Goal: Task Accomplishment & Management: Complete application form

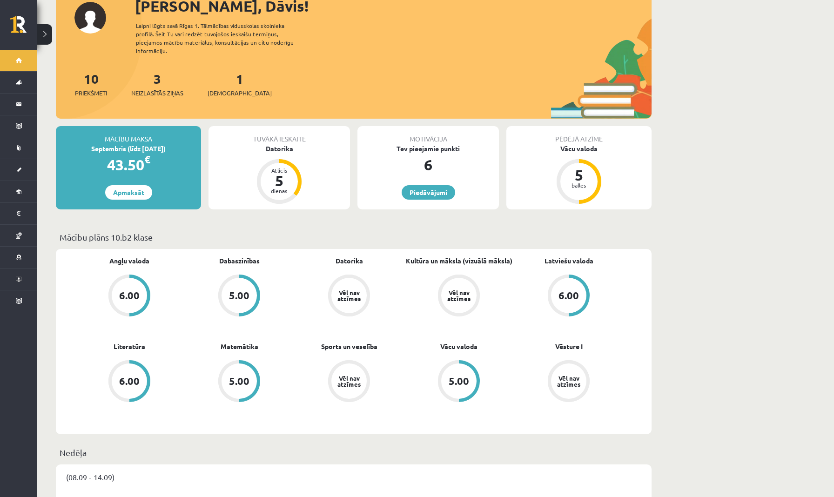
scroll to position [60, 0]
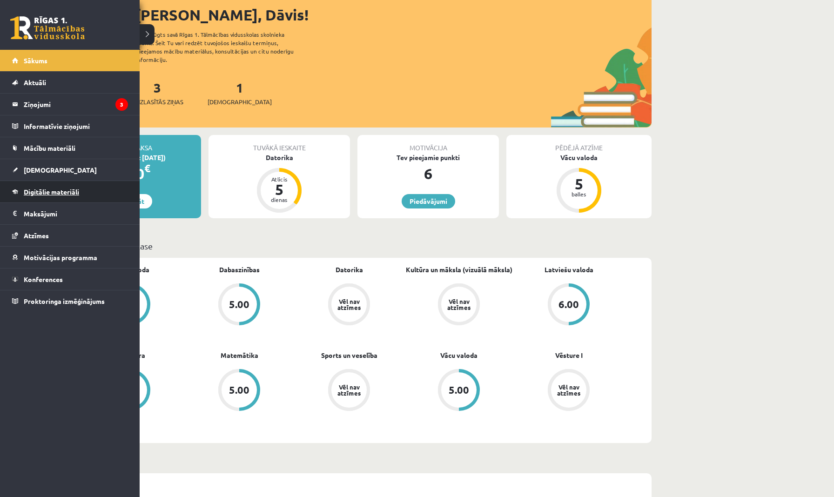
click at [40, 190] on span "Digitālie materiāli" at bounding box center [51, 191] width 55 height 8
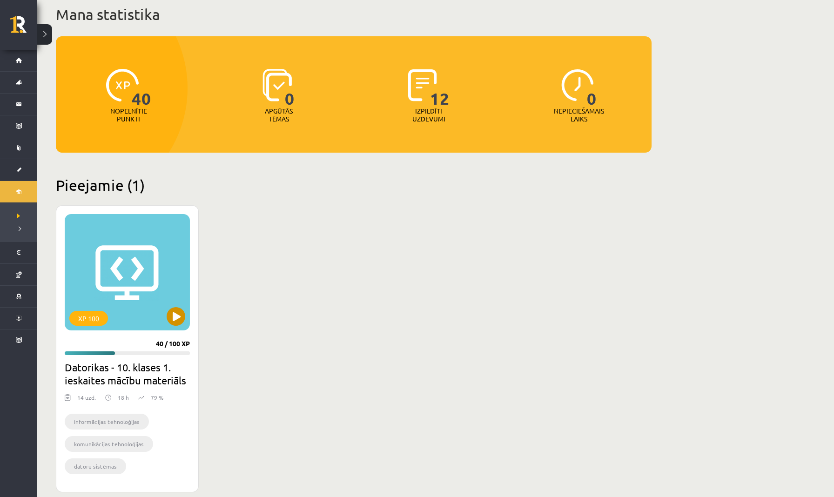
click at [178, 314] on button at bounding box center [176, 316] width 19 height 19
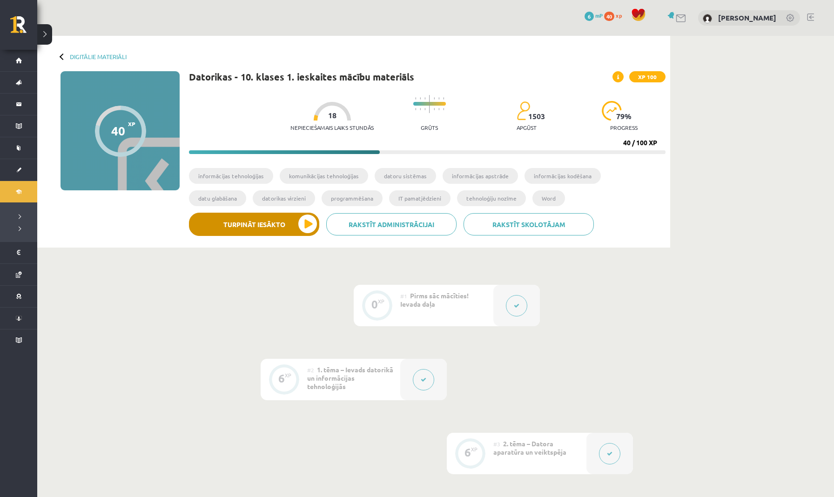
click at [304, 223] on button "Turpināt iesākto" at bounding box center [254, 224] width 130 height 23
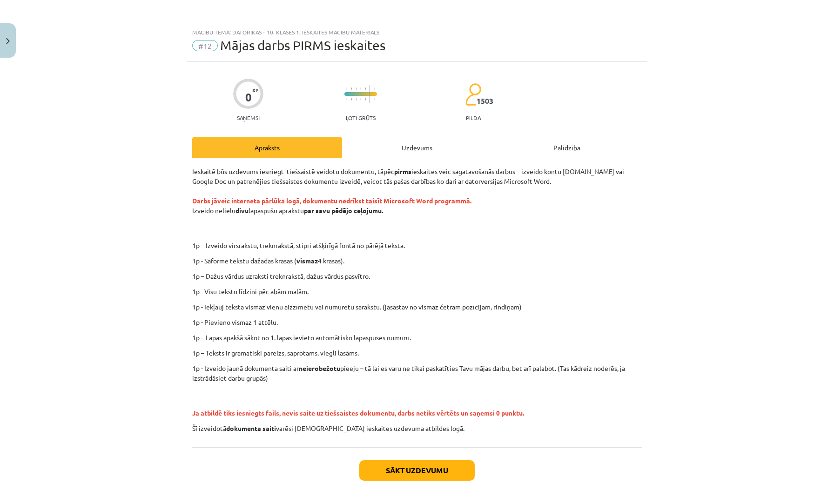
click at [409, 472] on button "Sākt uzdevumu" at bounding box center [416, 470] width 115 height 20
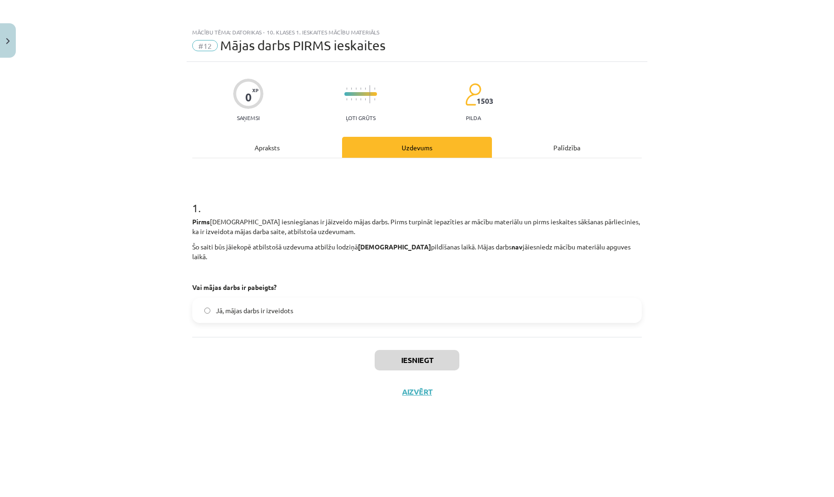
click at [395, 311] on label "Jā, mājas darbs ir izveidots" at bounding box center [417, 310] width 448 height 23
click at [338, 321] on div "1 . Pirms ieskaites iesniegšanas ir jāizveido mājas darbs. Pirms turpināt iepaz…" at bounding box center [416, 247] width 449 height 179
click at [249, 317] on div "1 . Pirms ieskaites iesniegšanas ir jāizveido mājas darbs. Pirms turpināt iepaz…" at bounding box center [416, 247] width 449 height 179
click at [241, 327] on div "1 . Pirms ieskaites iesniegšanas ir jāizveido mājas darbs. Pirms turpināt iepaz…" at bounding box center [416, 247] width 449 height 179
click at [241, 323] on div "1 . Pirms ieskaites iesniegšanas ir jāizveido mājas darbs. Pirms turpināt iepaz…" at bounding box center [416, 247] width 449 height 179
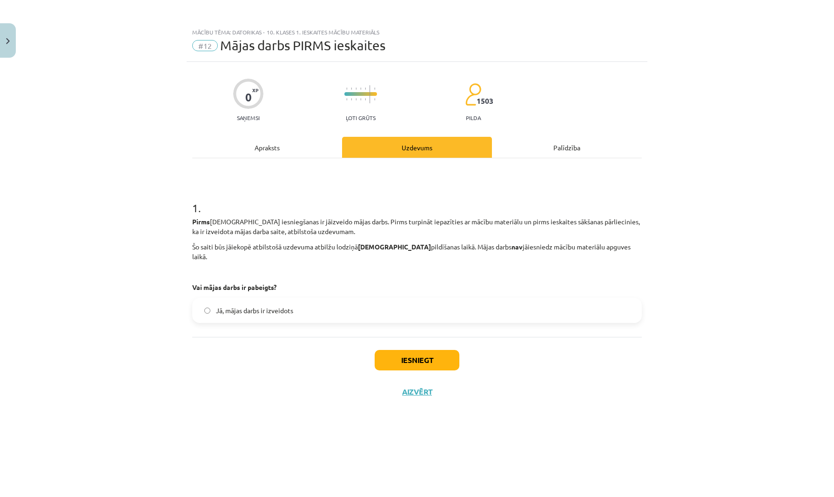
click at [241, 323] on div "1 . Pirms ieskaites iesniegšanas ir jāizveido mājas darbs. Pirms turpināt iepaz…" at bounding box center [416, 247] width 449 height 179
click at [231, 381] on div "Iesniegt Aizvērt" at bounding box center [416, 369] width 449 height 65
click at [437, 350] on button "Iesniegt" at bounding box center [416, 360] width 85 height 20
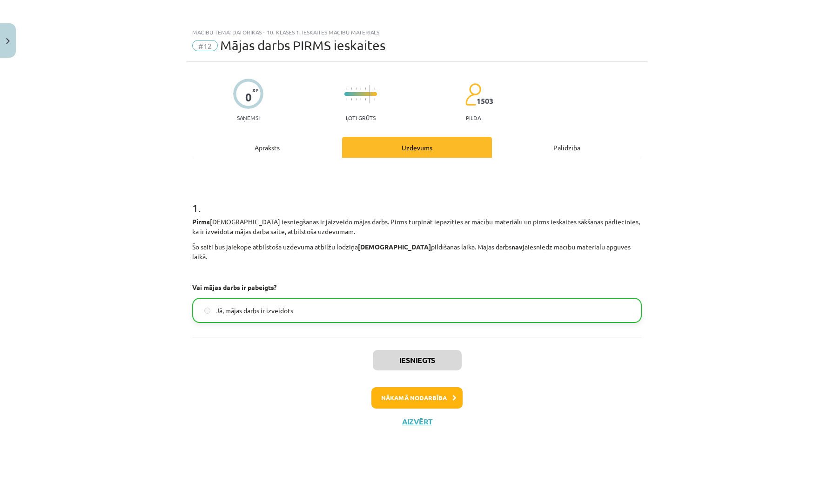
click at [409, 391] on button "Nākamā nodarbība" at bounding box center [416, 397] width 91 height 21
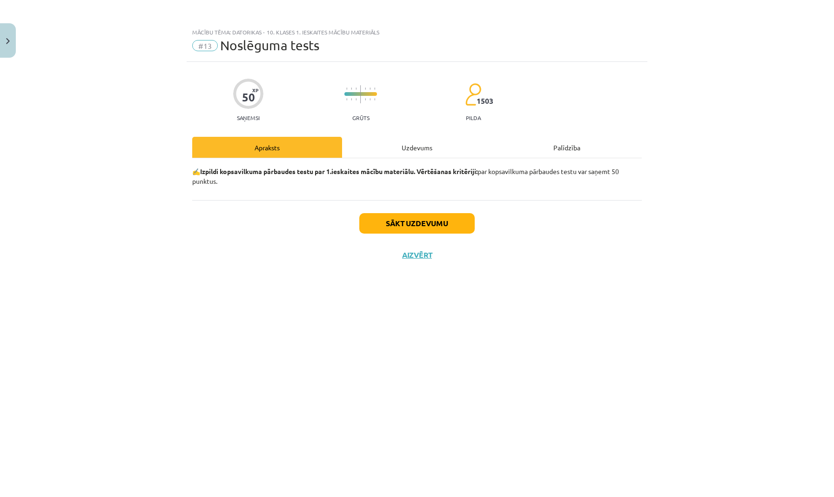
click at [271, 193] on div "✍️ Izpildi kopsavilkuma pārbaudes testu par 1.ieskaites mācību materiālu. Vērtē…" at bounding box center [416, 179] width 449 height 42
click at [570, 148] on div "Palīdzība" at bounding box center [567, 147] width 150 height 21
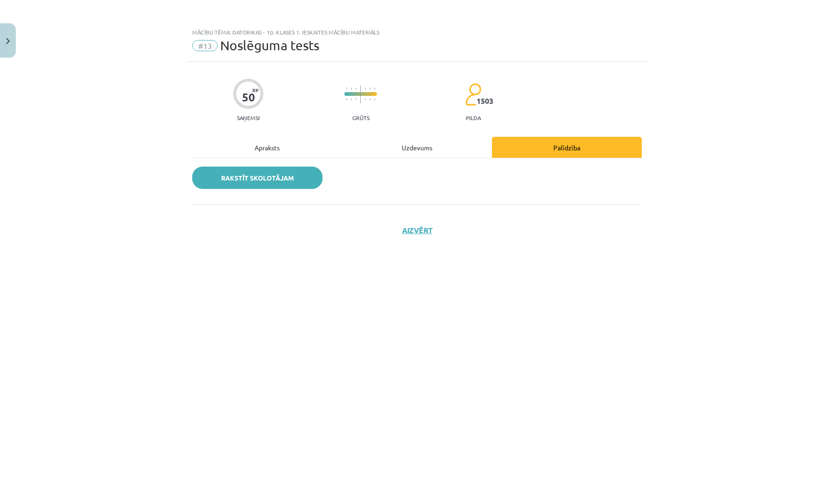
click at [294, 180] on link "Rakstīt skolotājam" at bounding box center [257, 178] width 130 height 22
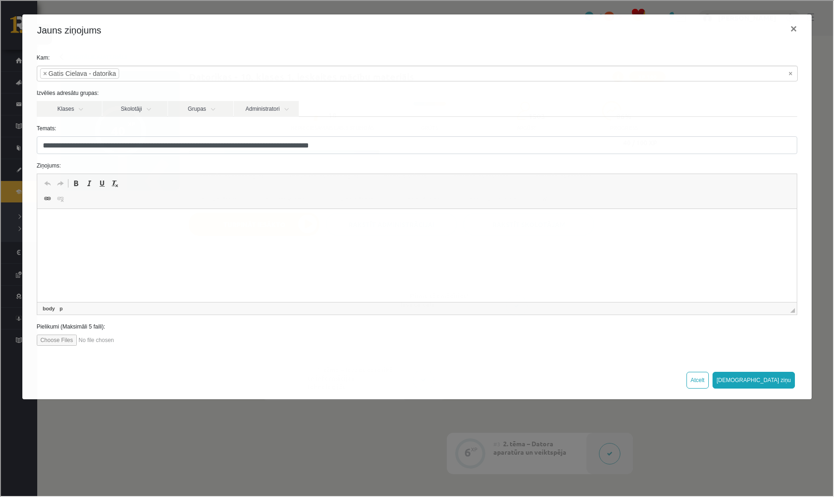
click at [208, 232] on html at bounding box center [417, 223] width 760 height 28
click at [129, 274] on span "Paste" at bounding box center [130, 275] width 32 height 13
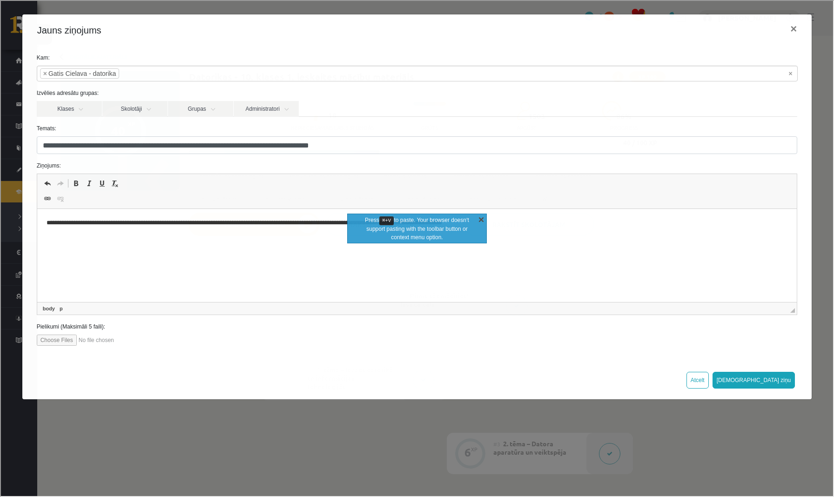
click at [479, 217] on link "X" at bounding box center [479, 218] width 9 height 9
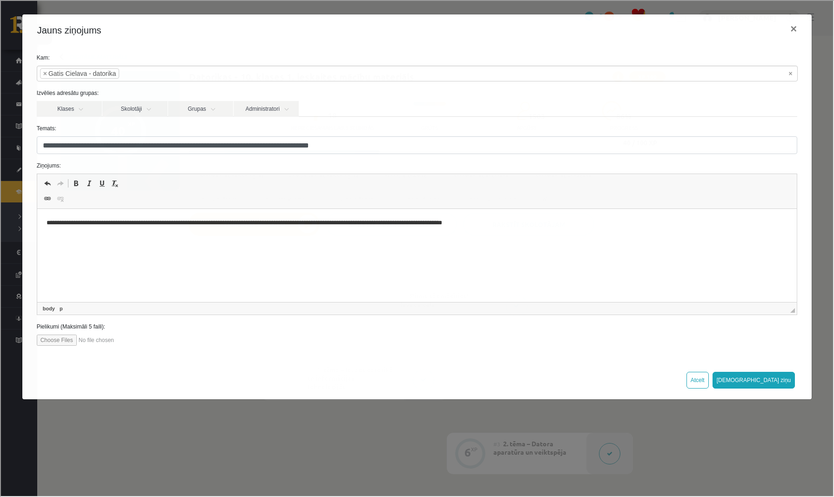
click at [232, 221] on p "**********" at bounding box center [416, 222] width 741 height 9
click at [781, 378] on button "Sūtīt ziņu" at bounding box center [752, 379] width 83 height 17
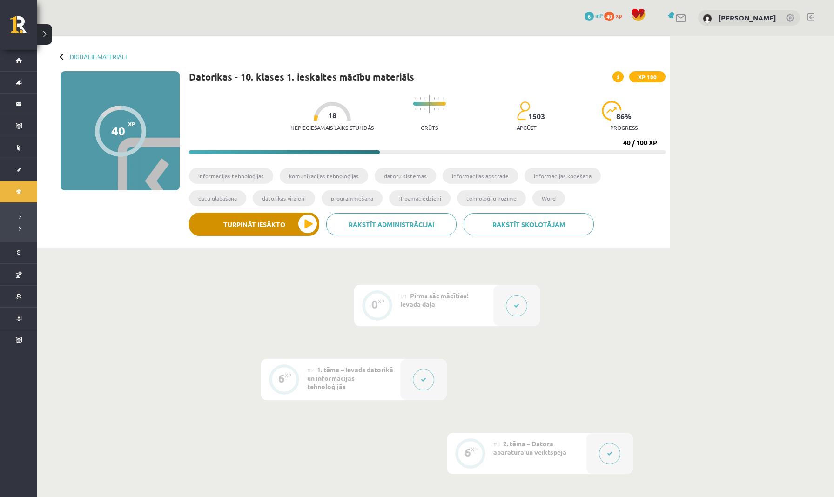
click at [301, 231] on button "Turpināt iesākto" at bounding box center [254, 224] width 130 height 23
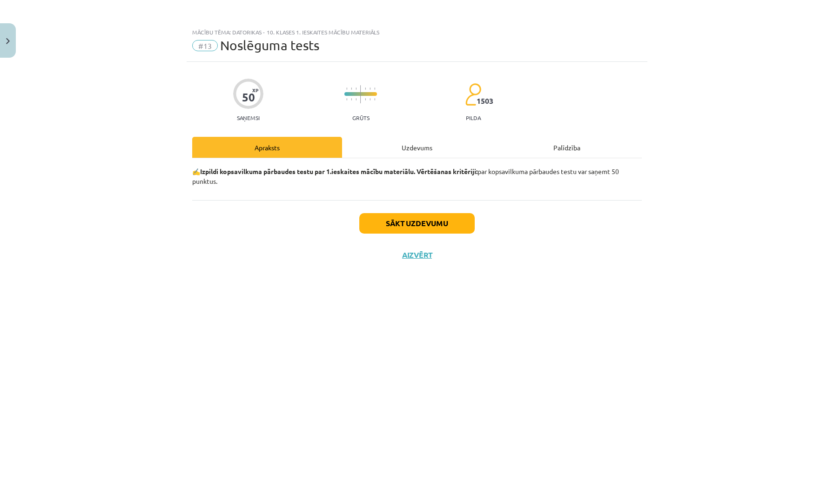
click at [426, 226] on button "Sākt uzdevumu" at bounding box center [416, 223] width 115 height 20
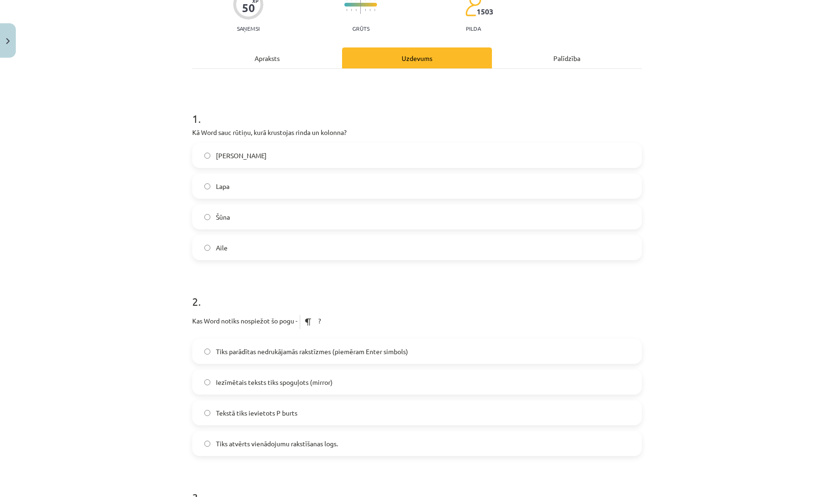
scroll to position [90, 0]
click at [348, 218] on label "Šūna" at bounding box center [417, 216] width 448 height 23
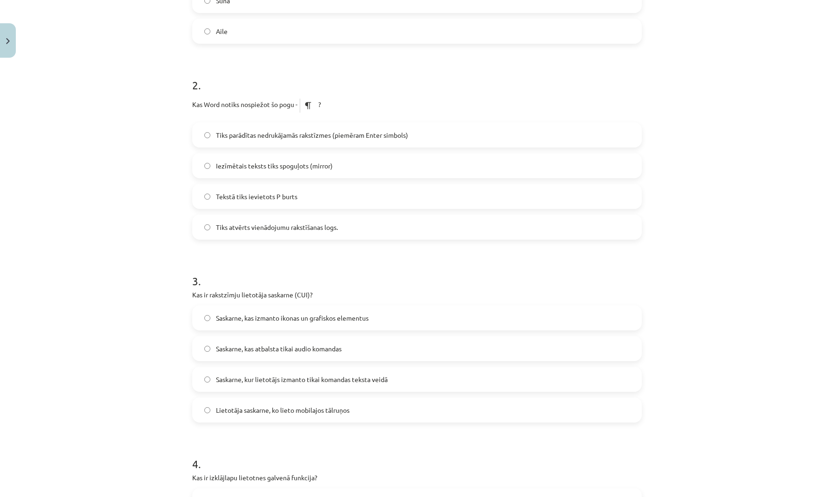
scroll to position [303, 0]
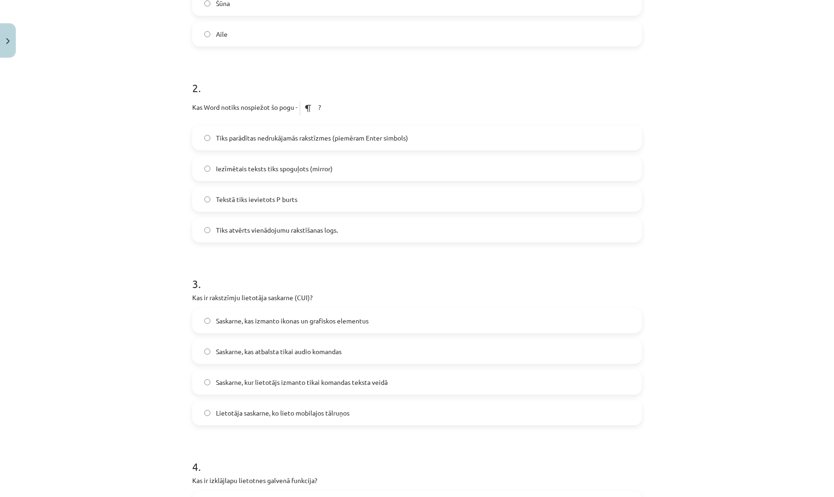
click at [401, 143] on label "Tiks parādītas nedrukājamās rakstīzmes (piemēram Enter simbols)" at bounding box center [417, 137] width 448 height 23
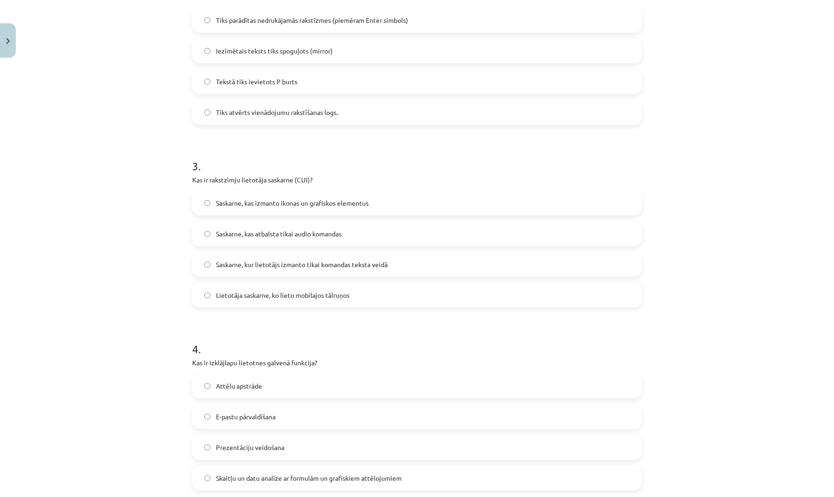
scroll to position [416, 0]
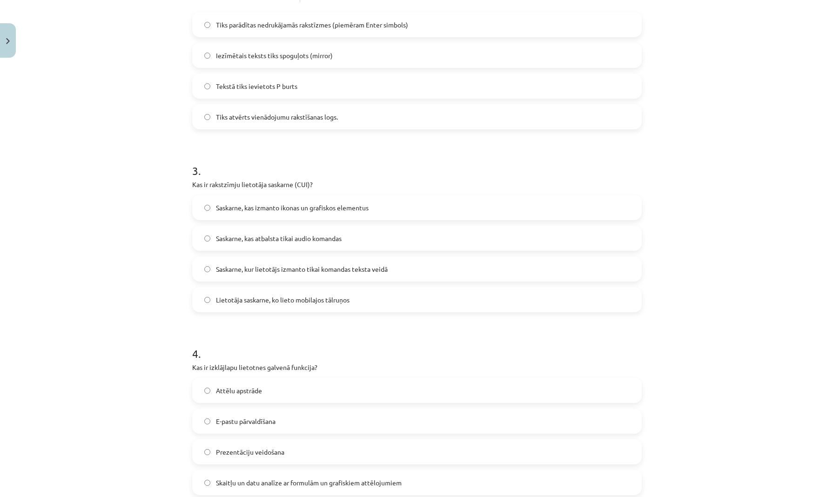
click at [354, 270] on span "Saskarne, kur lietotājs izmanto tikai komandas teksta veidā" at bounding box center [302, 269] width 172 height 10
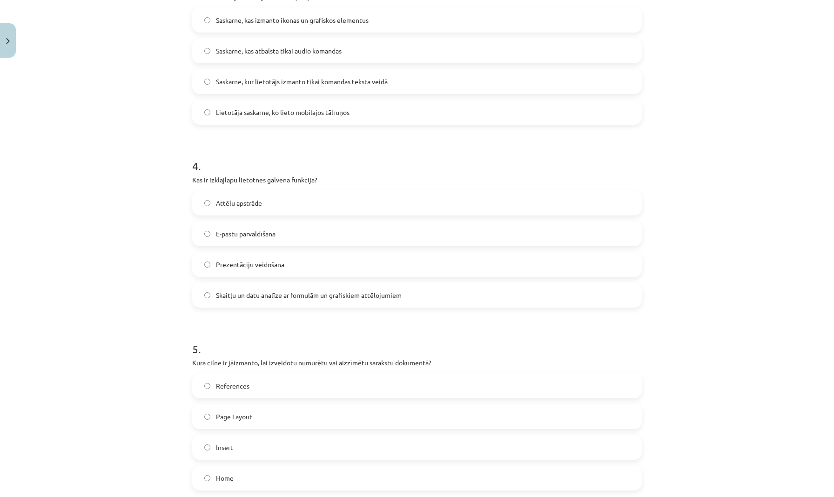
scroll to position [603, 0]
click at [323, 268] on label "Prezentāciju veidošana" at bounding box center [417, 264] width 448 height 23
click at [316, 299] on span "Skaitļu un datu analīze ar formulām un grafiskiem attēlojumiem" at bounding box center [309, 296] width 186 height 10
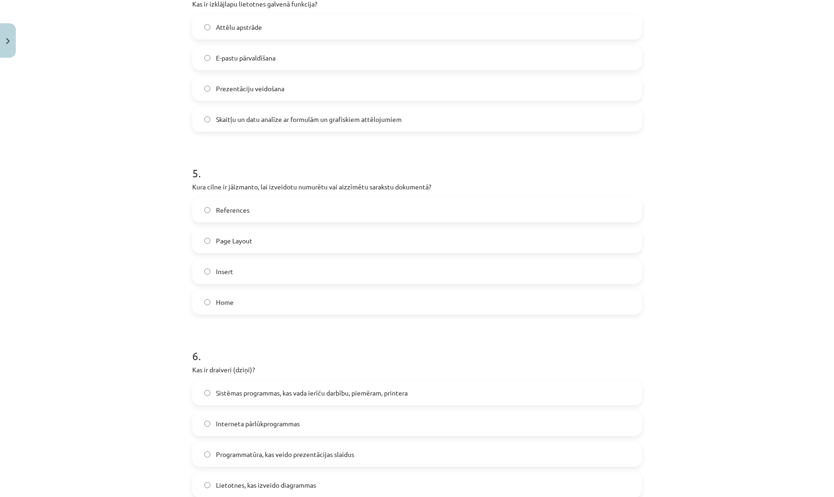
scroll to position [782, 0]
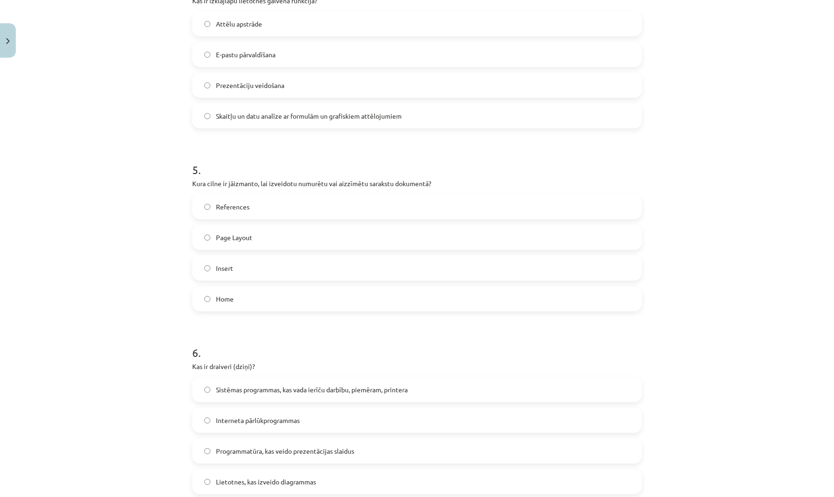
click at [326, 264] on label "Insert" at bounding box center [417, 267] width 448 height 23
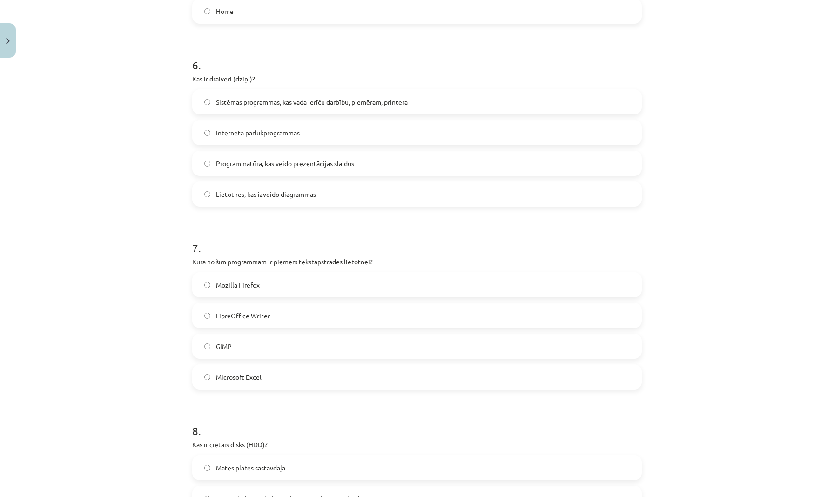
scroll to position [1070, 0]
click at [234, 107] on label "Sistēmas programmas, kas vada ierīču darbību, piemēram, printera" at bounding box center [417, 101] width 448 height 23
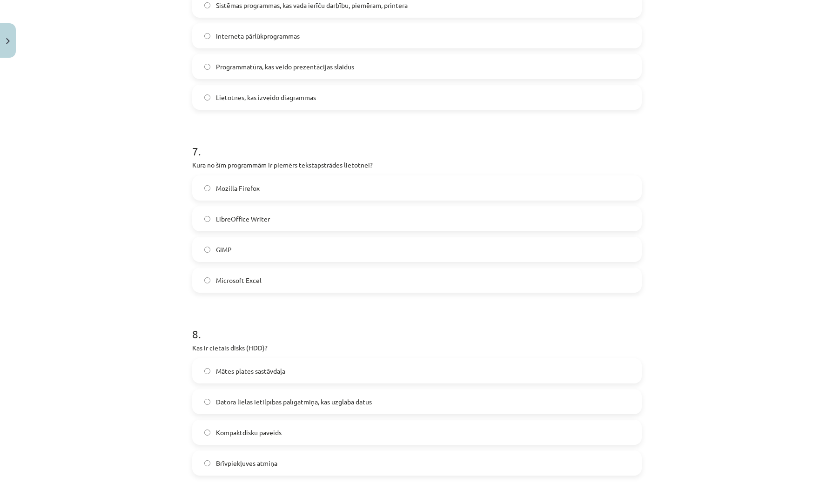
scroll to position [1178, 0]
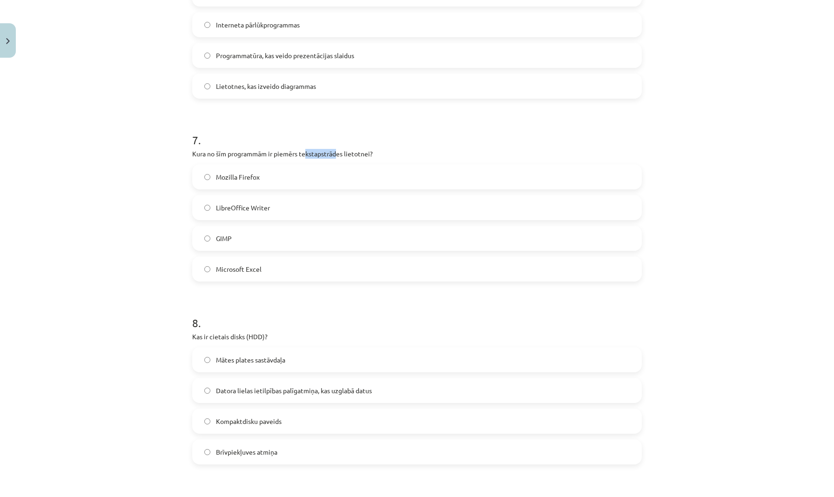
drag, startPoint x: 307, startPoint y: 153, endPoint x: 339, endPoint y: 150, distance: 32.2
click at [339, 150] on p "Kura no šīm programmām ir piemērs tekstapstrādes lietotnei?" at bounding box center [416, 154] width 449 height 10
click at [348, 136] on h1 "7 ." at bounding box center [416, 131] width 449 height 29
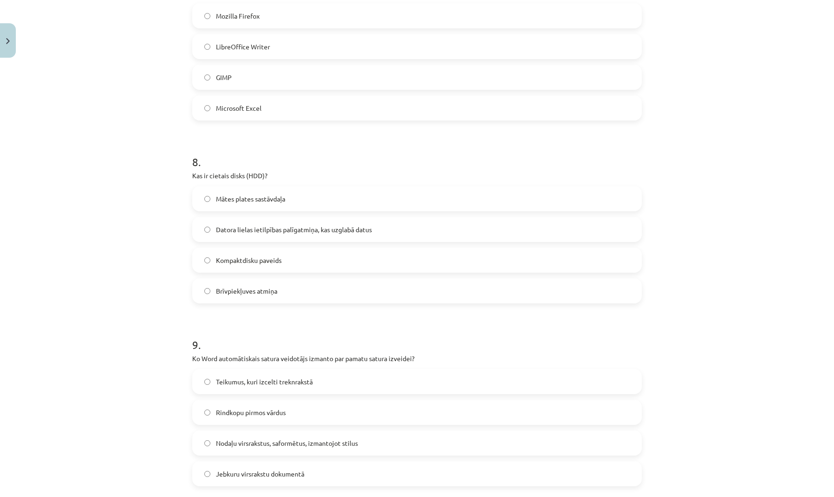
scroll to position [1338, 0]
click at [264, 234] on span "Datora lielas ietilpības palīgatmiņa, kas uzglabā datus" at bounding box center [294, 231] width 156 height 10
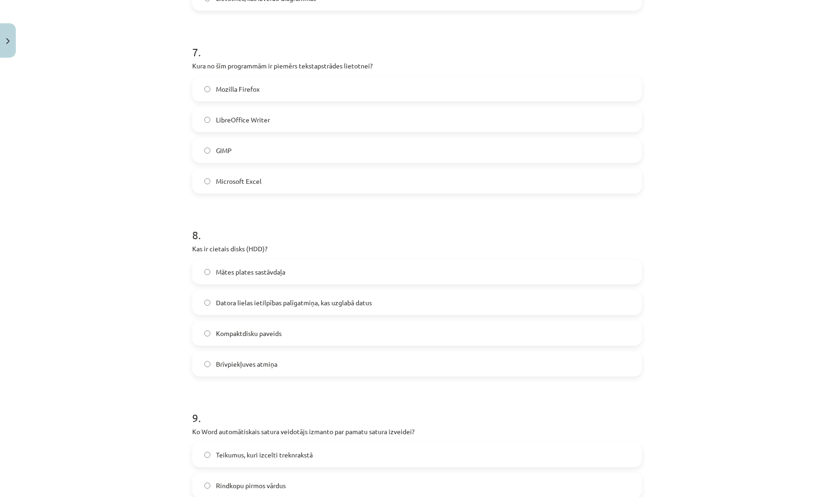
scroll to position [1265, 0]
drag, startPoint x: 233, startPoint y: 65, endPoint x: 335, endPoint y: 66, distance: 102.3
click at [335, 66] on p "Kura no šīm programmām ir piemērs tekstapstrādes lietotnei?" at bounding box center [416, 67] width 449 height 10
click at [281, 122] on label "LibreOffice Writer" at bounding box center [417, 120] width 448 height 23
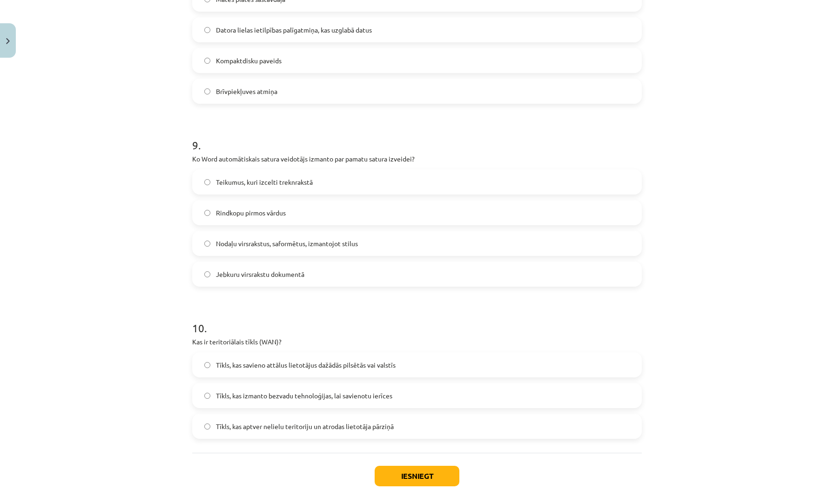
scroll to position [1538, 0]
drag, startPoint x: 241, startPoint y: 157, endPoint x: 418, endPoint y: 161, distance: 176.8
click at [418, 161] on p "Ko Word automātiskais satura veidotājs izmanto par pamatu satura izveidei?" at bounding box center [416, 159] width 449 height 10
click at [432, 161] on p "Ko Word automātiskais satura veidotājs izmanto par pamatu satura izveidei?" at bounding box center [416, 159] width 449 height 10
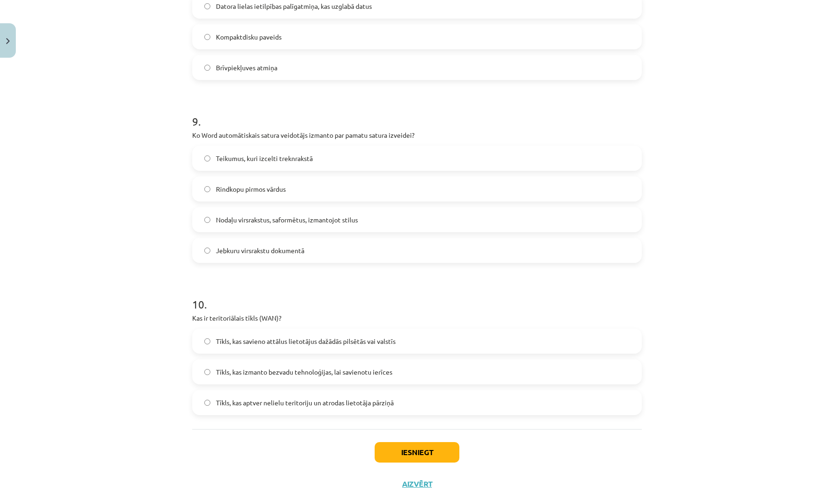
scroll to position [1564, 0]
click at [267, 248] on span "Jebkuru virsrakstu dokumentā" at bounding box center [260, 249] width 88 height 10
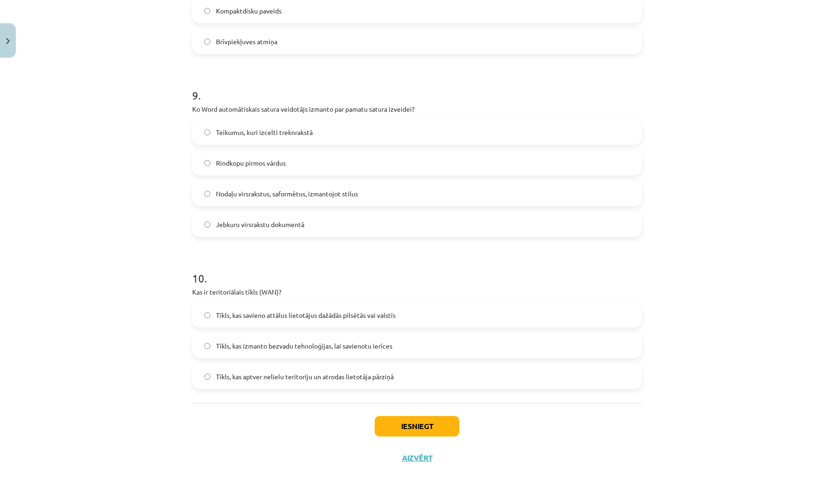
scroll to position [1590, 0]
click at [231, 344] on span "Tīkls, kas izmanto bezvadu tehnoloģijas, lai savienotu ierīces" at bounding box center [304, 346] width 176 height 10
click at [387, 314] on span "Tīkls, kas savieno attālus lietotājus dažādās pilsētās vai valstīs" at bounding box center [306, 315] width 180 height 10
click at [409, 424] on button "Iesniegt" at bounding box center [416, 426] width 85 height 20
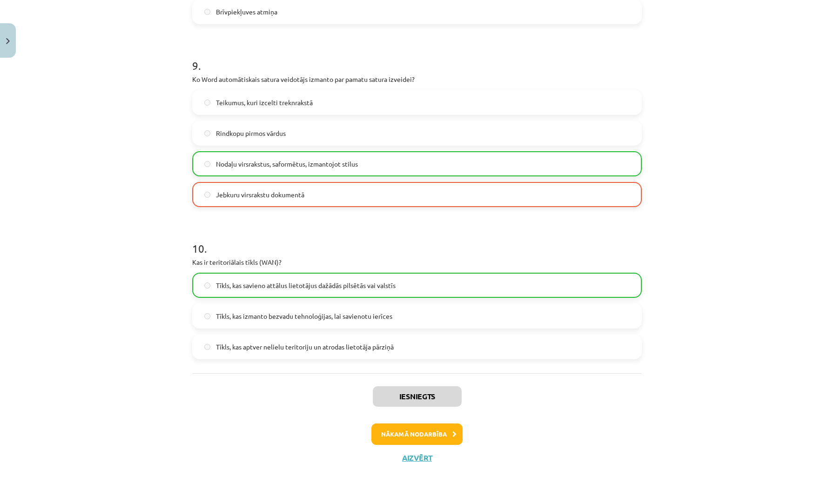
scroll to position [1619, 0]
click at [412, 433] on button "Nākamā nodarbība" at bounding box center [416, 433] width 91 height 21
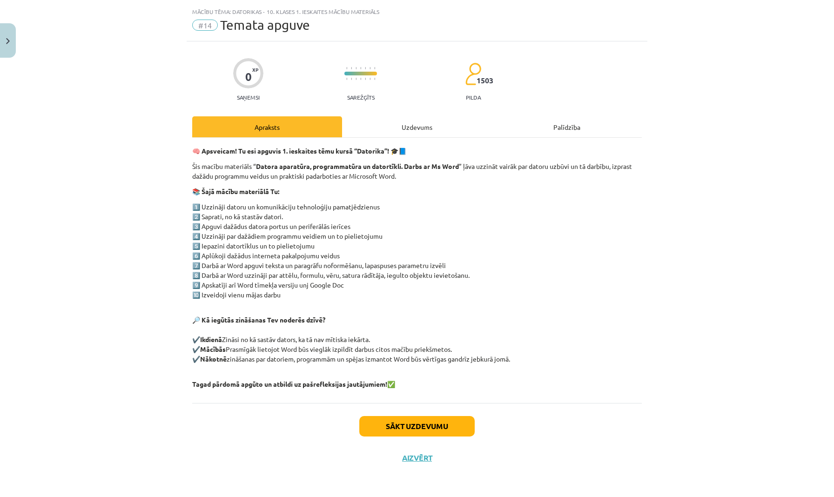
click at [409, 427] on button "Sākt uzdevumu" at bounding box center [416, 426] width 115 height 20
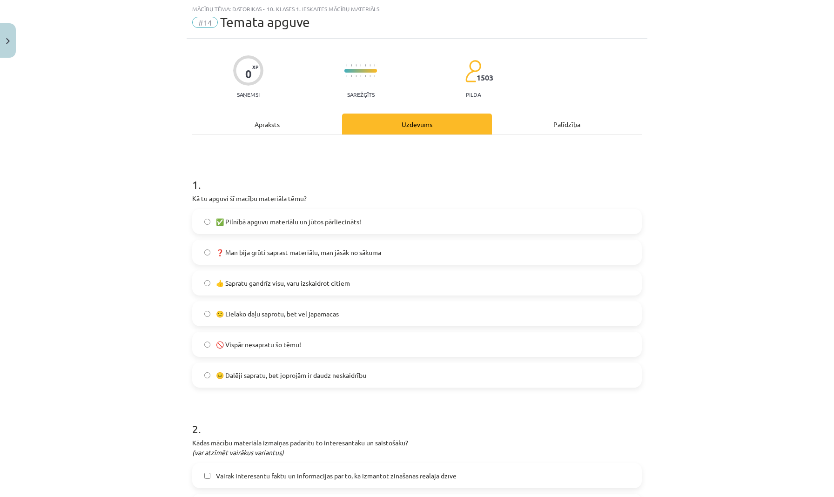
scroll to position [25, 0]
click at [295, 284] on span "👍 Sapratu gandrīz visu, varu izskaidrot citiem" at bounding box center [283, 282] width 134 height 10
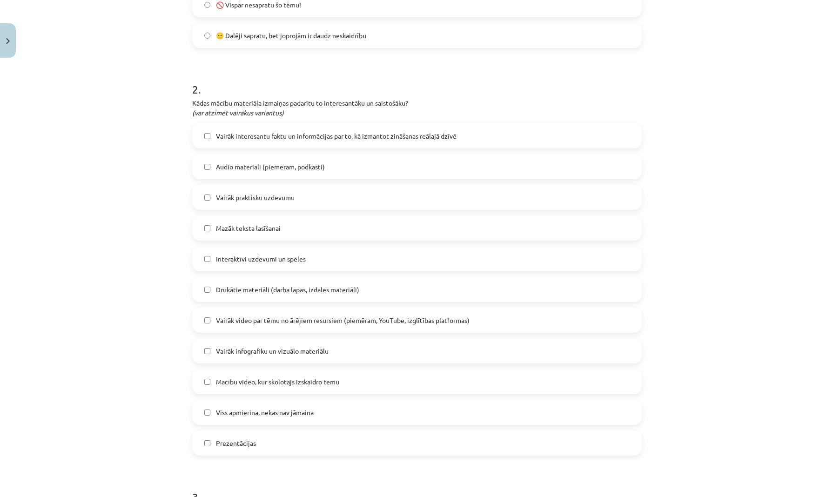
scroll to position [365, 0]
click at [291, 139] on label "Vairāk interesantu faktu un informācijas par to, kā izmantot zināšanas reālajā …" at bounding box center [417, 133] width 448 height 23
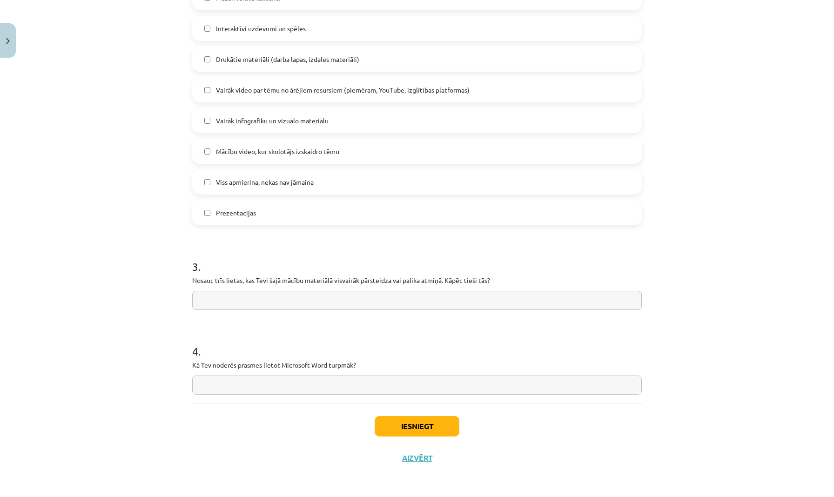
scroll to position [595, 0]
click at [322, 297] on input "text" at bounding box center [416, 300] width 449 height 19
click at [279, 175] on label "Viss apmierina, nekas nav jāmaina" at bounding box center [417, 181] width 448 height 23
click at [529, 298] on input "**********" at bounding box center [416, 300] width 449 height 19
type input "**********"
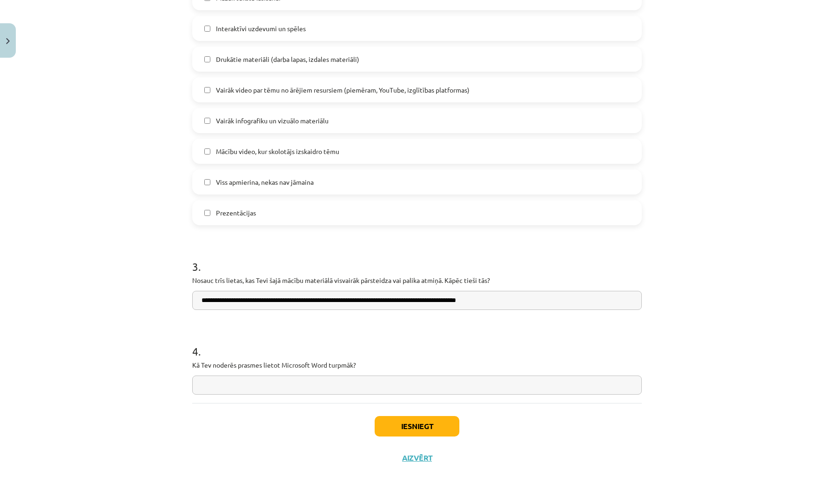
click at [378, 381] on input "text" at bounding box center [416, 384] width 449 height 19
type input "**********"
drag, startPoint x: 380, startPoint y: 381, endPoint x: 424, endPoint y: 431, distance: 66.2
click at [424, 431] on button "Iesniegt" at bounding box center [416, 426] width 85 height 20
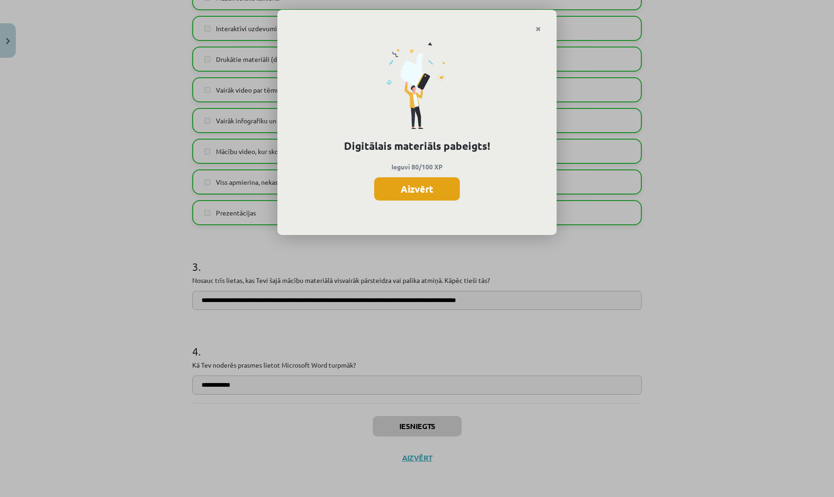
click at [426, 186] on button "Aizvērt" at bounding box center [417, 188] width 86 height 23
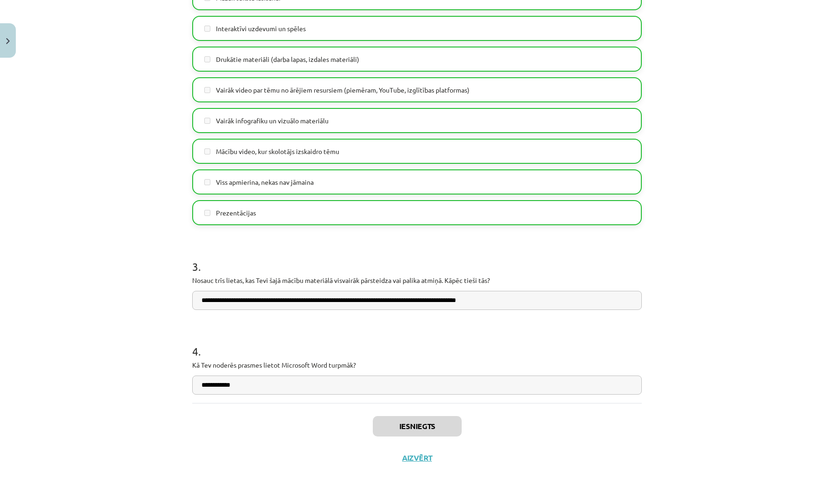
click at [414, 460] on button "Aizvērt" at bounding box center [416, 457] width 35 height 9
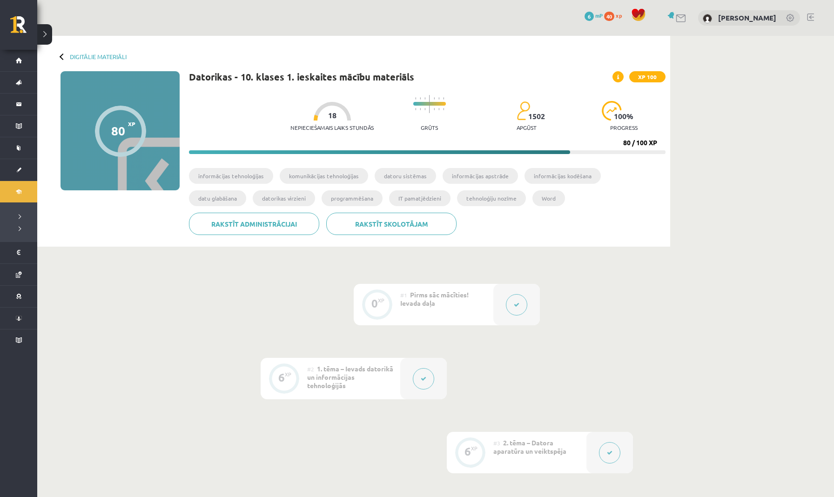
scroll to position [0, 0]
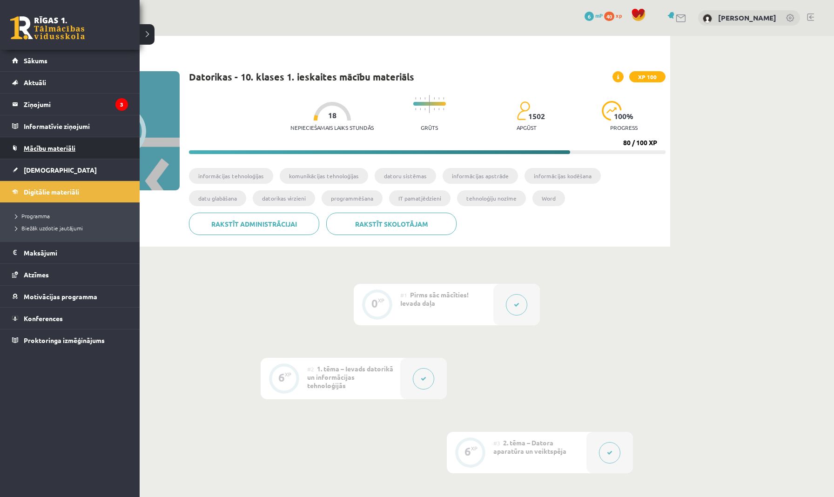
click at [63, 150] on span "Mācību materiāli" at bounding box center [50, 148] width 52 height 8
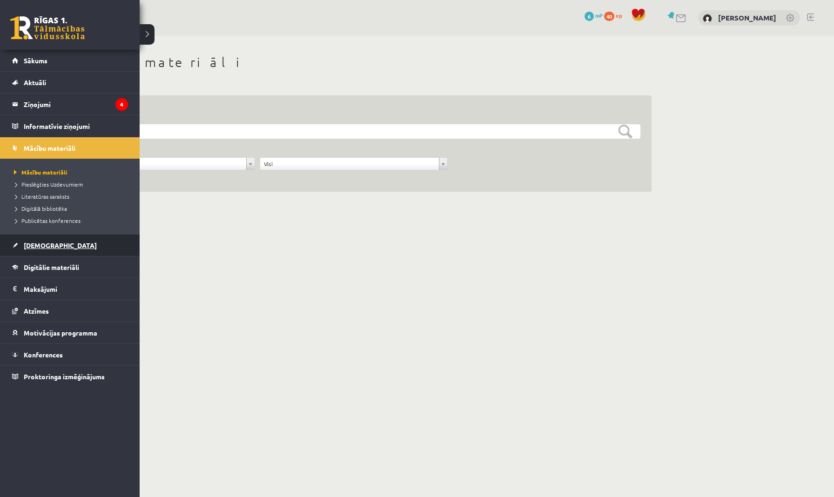
click at [49, 250] on link "[DEMOGRAPHIC_DATA]" at bounding box center [70, 244] width 116 height 21
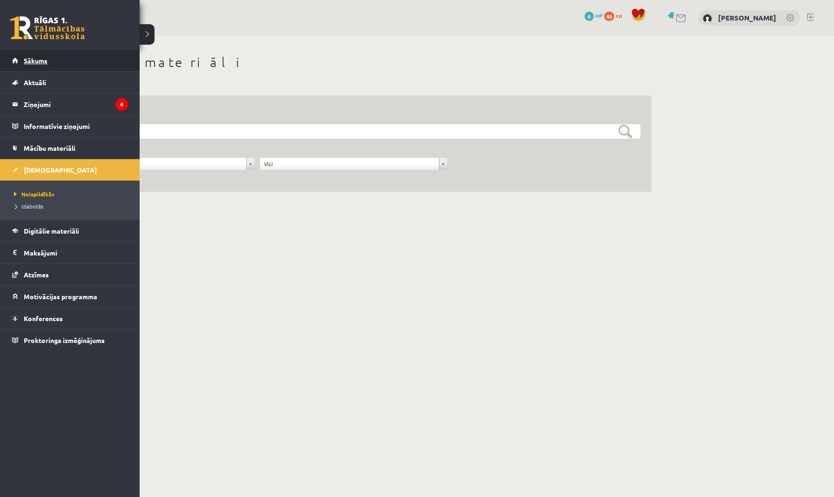
click at [48, 60] on link "Sākums" at bounding box center [70, 60] width 116 height 21
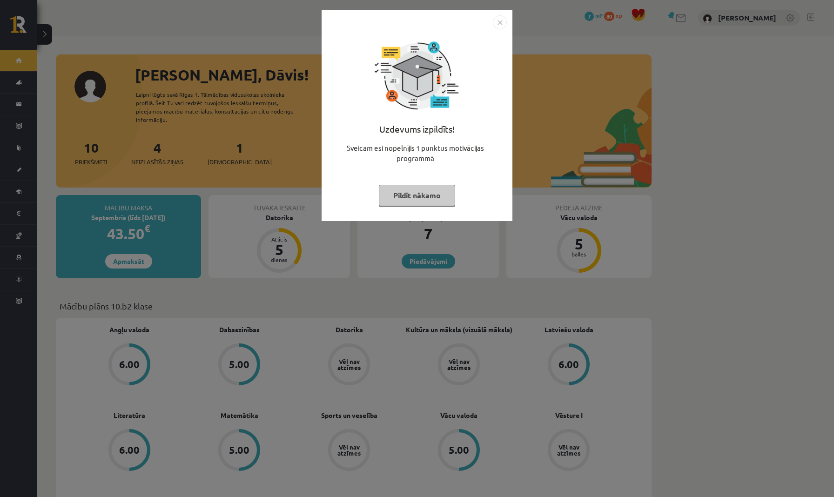
click at [406, 194] on button "Pildīt nākamo" at bounding box center [417, 195] width 76 height 21
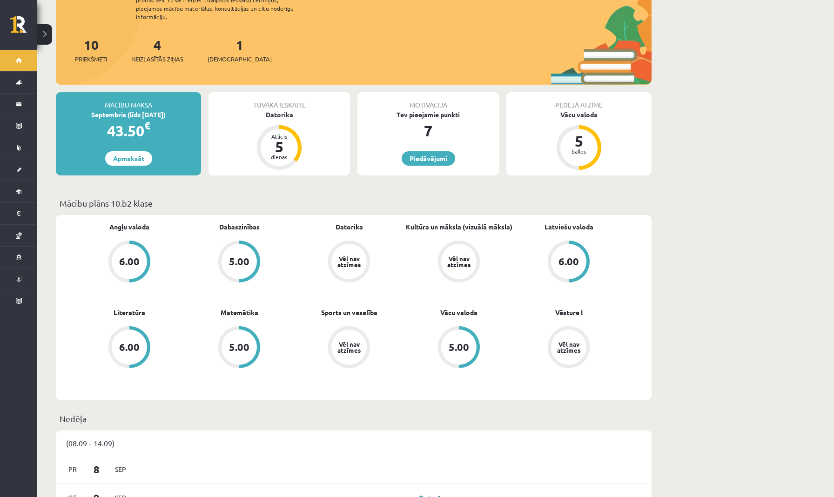
scroll to position [20, 0]
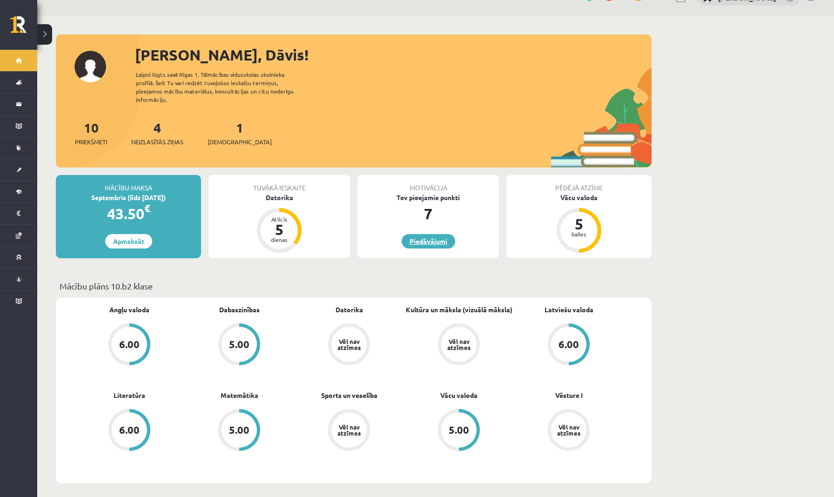
click at [423, 234] on link "Piedāvājumi" at bounding box center [427, 241] width 53 height 14
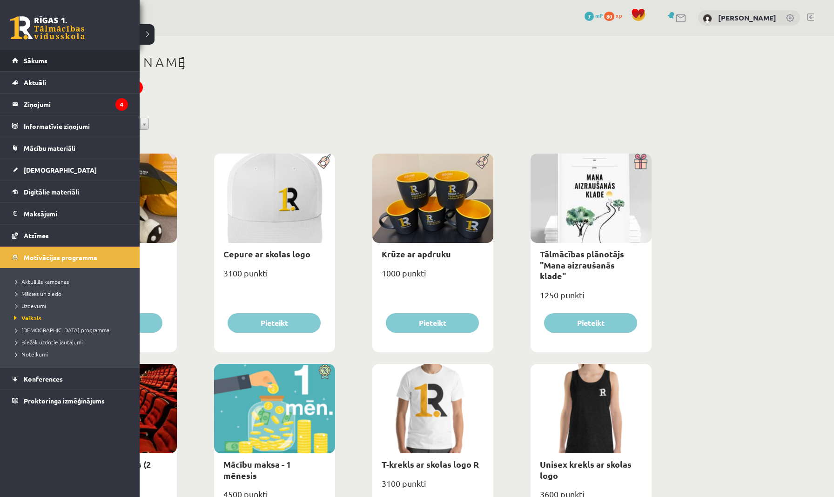
click at [27, 62] on span "Sākums" at bounding box center [36, 60] width 24 height 8
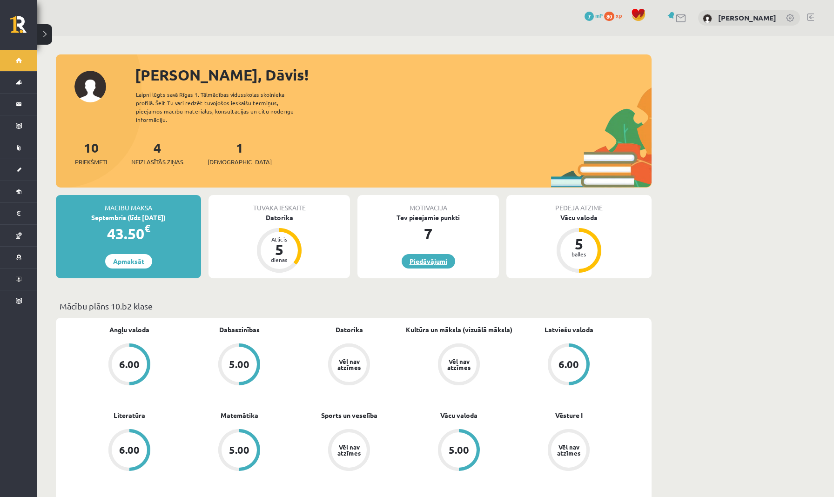
click at [441, 254] on link "Piedāvājumi" at bounding box center [427, 261] width 53 height 14
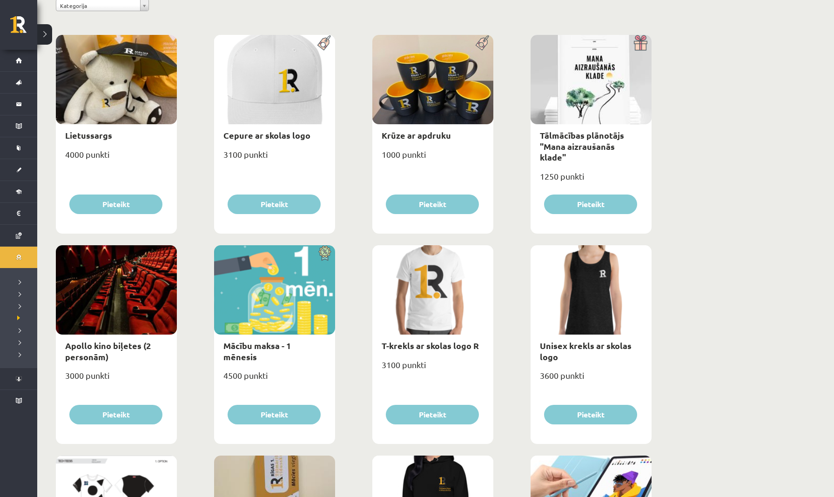
scroll to position [119, 0]
